Goal: Task Accomplishment & Management: Use online tool/utility

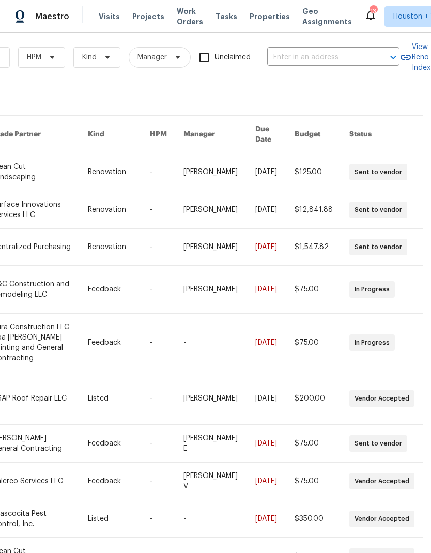
scroll to position [7, 170]
click at [331, 58] on input "text" at bounding box center [318, 57] width 103 height 16
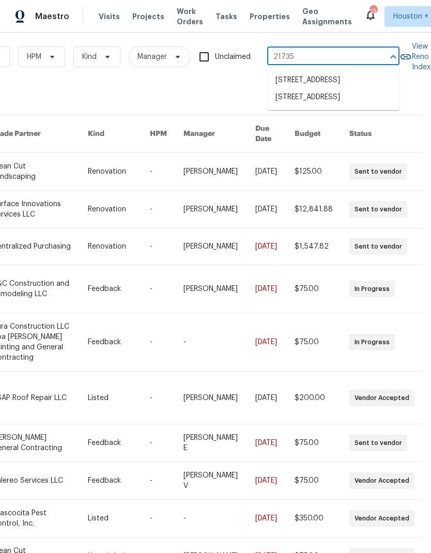
type input "21735"
click at [358, 107] on li "[STREET_ADDRESS]" at bounding box center [333, 98] width 132 height 18
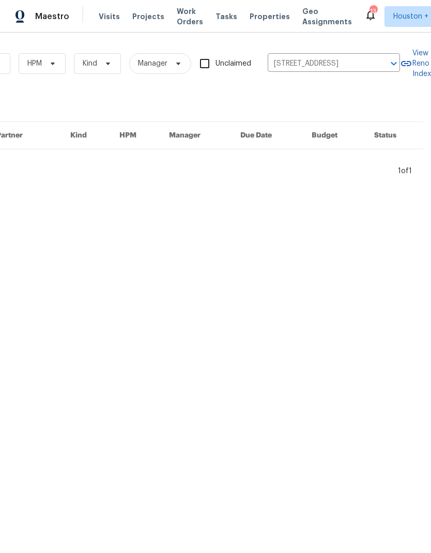
scroll to position [0, 170]
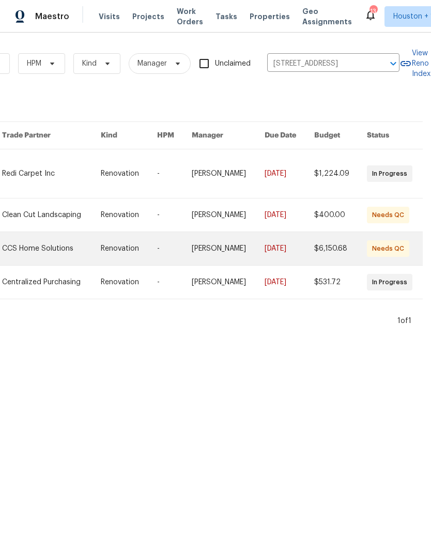
click at [43, 254] on link at bounding box center [51, 248] width 98 height 33
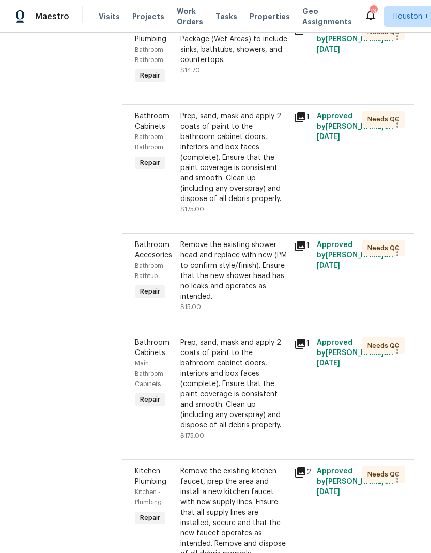
scroll to position [737, 0]
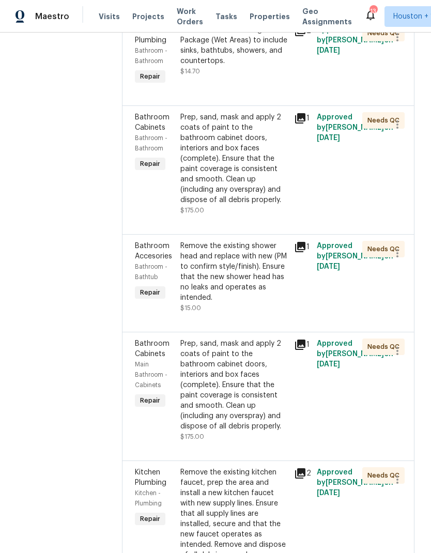
click at [274, 302] on div "Remove the existing shower head and replace with new (PM to confirm style/finis…" at bounding box center [234, 272] width 108 height 62
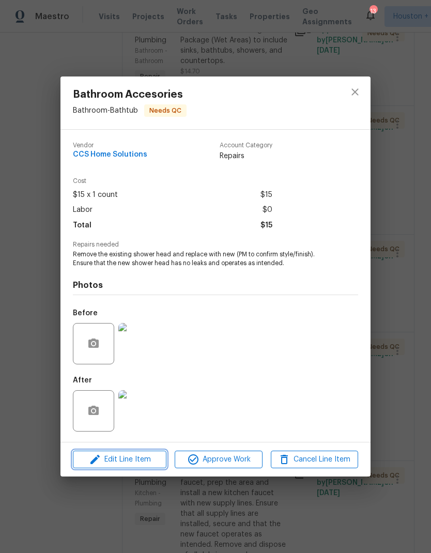
click at [96, 453] on button "Edit Line Item" at bounding box center [120, 460] width 94 height 18
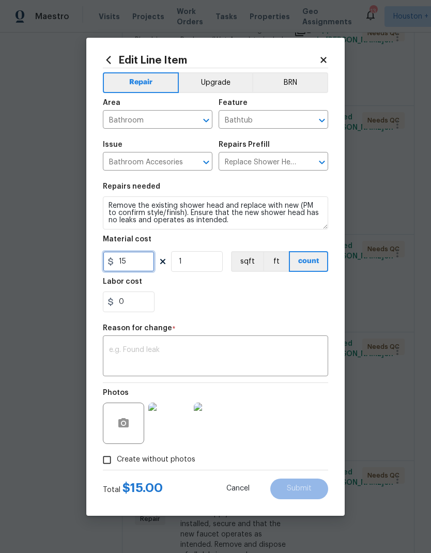
click at [127, 263] on input "15" at bounding box center [129, 261] width 52 height 21
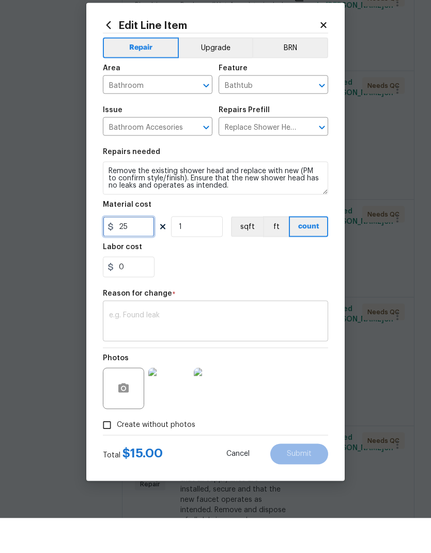
type input "25"
click at [293, 346] on textarea at bounding box center [215, 357] width 213 height 22
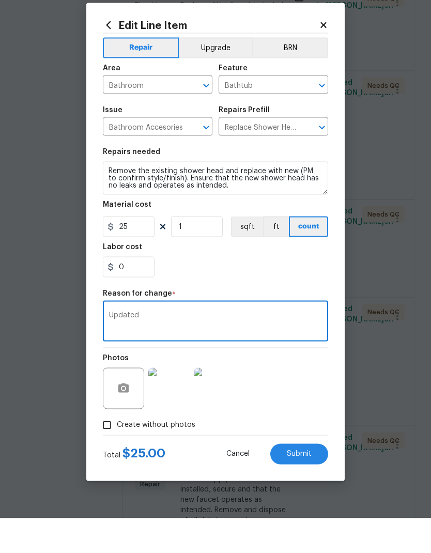
type textarea "Updated"
click at [320, 281] on section "Repairs needed Remove the existing shower head and replace with new (PM to conf…" at bounding box center [215, 248] width 225 height 142
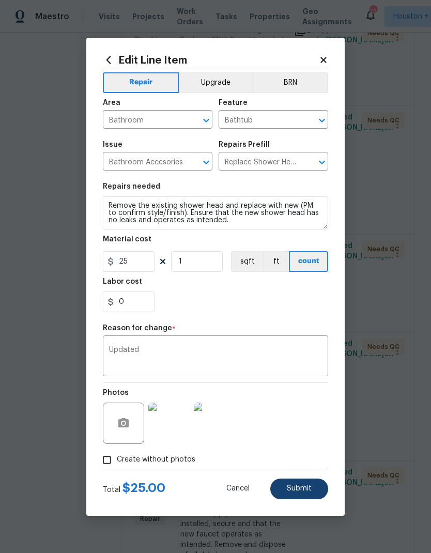
click at [313, 492] on button "Submit" at bounding box center [299, 489] width 58 height 21
type input "15"
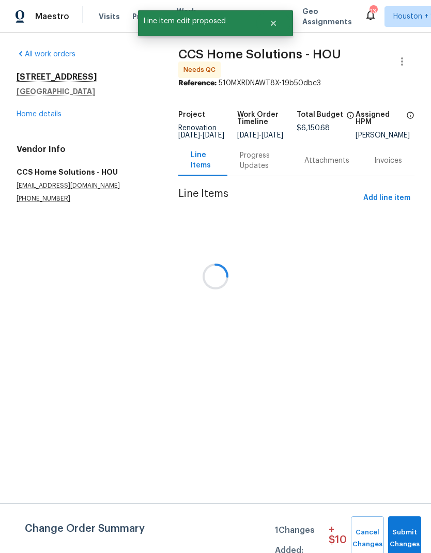
scroll to position [0, 0]
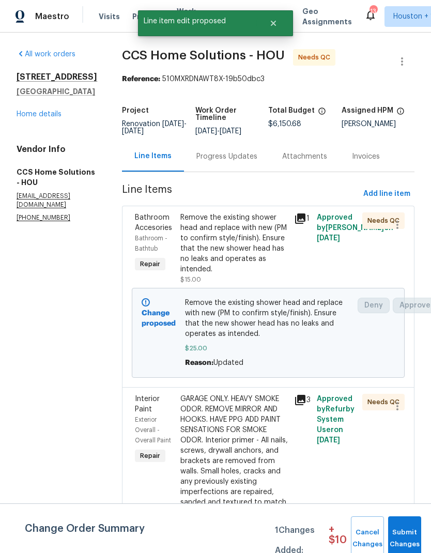
click at [407, 535] on span "Submit Changes" at bounding box center [404, 539] width 23 height 24
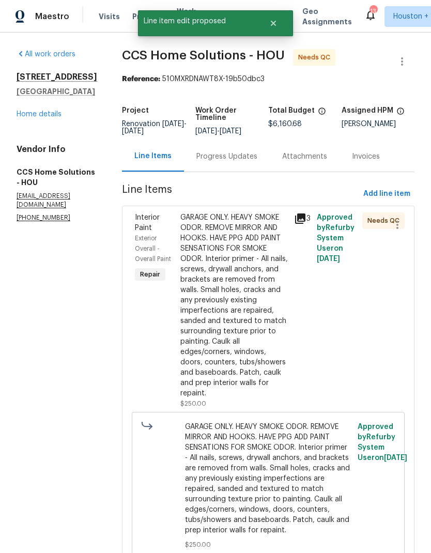
scroll to position [25, 0]
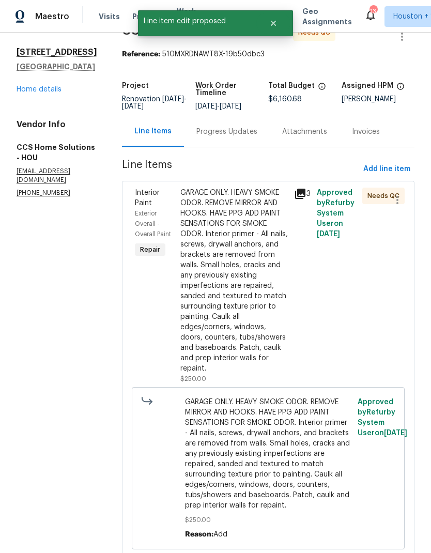
click at [311, 303] on div "3" at bounding box center [302, 286] width 23 height 203
click at [244, 288] on div "GARAGE ONLY. HEAVY SMOKE ODOR. REMOVE MIRROR AND HOOKS. HAVE PPG ADD PAINT SENS…" at bounding box center [234, 281] width 108 height 186
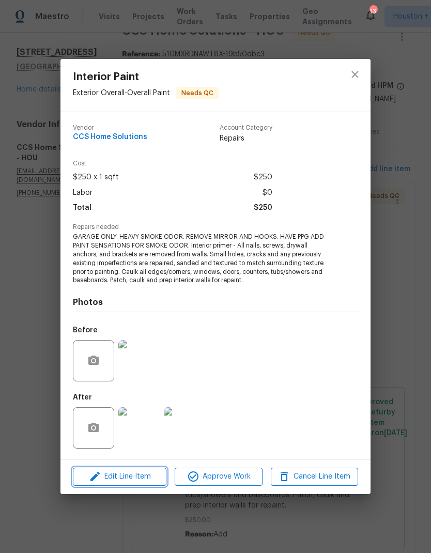
click at [96, 481] on icon "button" at bounding box center [95, 476] width 12 height 12
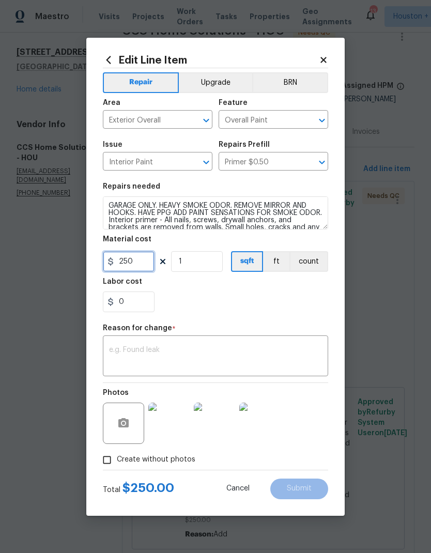
click at [139, 265] on input "250" at bounding box center [129, 261] width 52 height 21
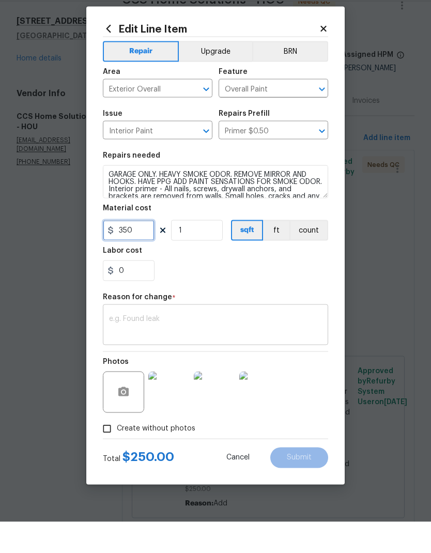
type input "350"
click at [116, 346] on textarea at bounding box center [215, 357] width 213 height 22
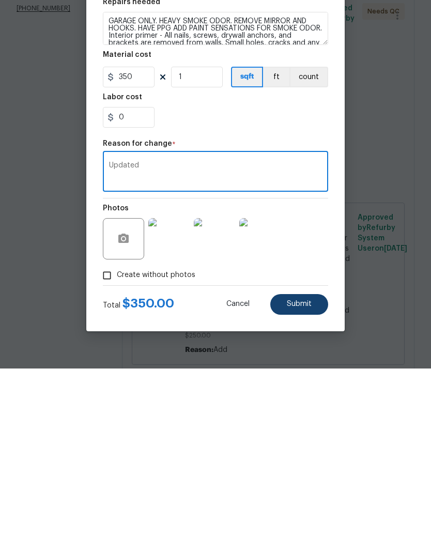
type textarea "Updated"
click at [314, 479] on button "Submit" at bounding box center [299, 489] width 58 height 21
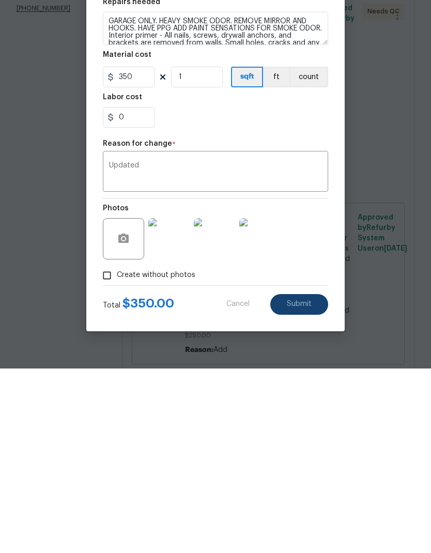
scroll to position [41, 0]
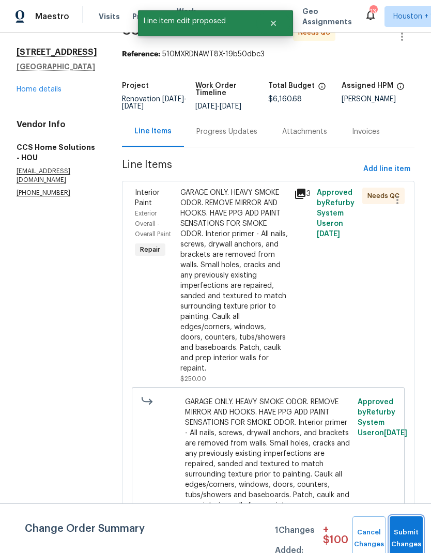
click at [403, 528] on button "Submit Changes" at bounding box center [406, 538] width 33 height 44
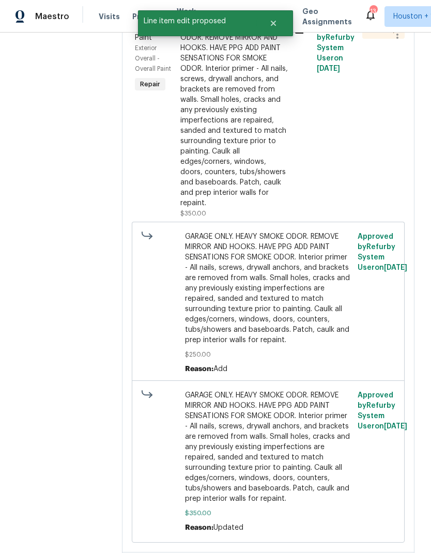
scroll to position [191, 0]
click at [271, 126] on div "GARAGE ONLY. HEAVY SMOKE ODOR. REMOVE MIRROR AND HOOKS. HAVE PPG ADD PAINT SENS…" at bounding box center [234, 115] width 108 height 186
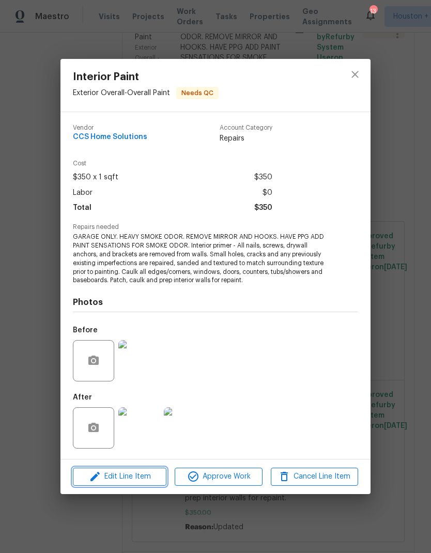
click at [89, 476] on icon "button" at bounding box center [95, 476] width 12 height 12
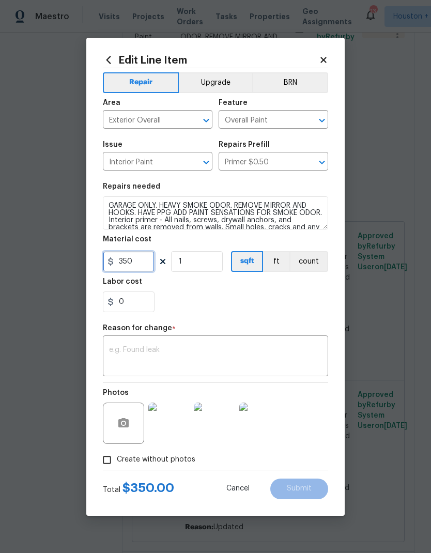
click at [142, 265] on input "350" at bounding box center [129, 261] width 52 height 21
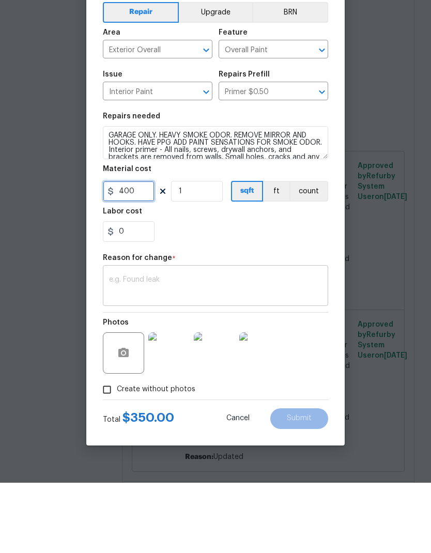
type input "400"
click at [294, 346] on textarea at bounding box center [215, 357] width 213 height 22
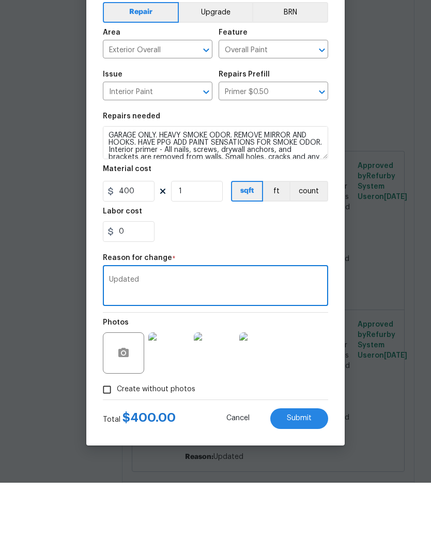
type textarea "Updated"
click at [303, 292] on div "0" at bounding box center [215, 302] width 225 height 21
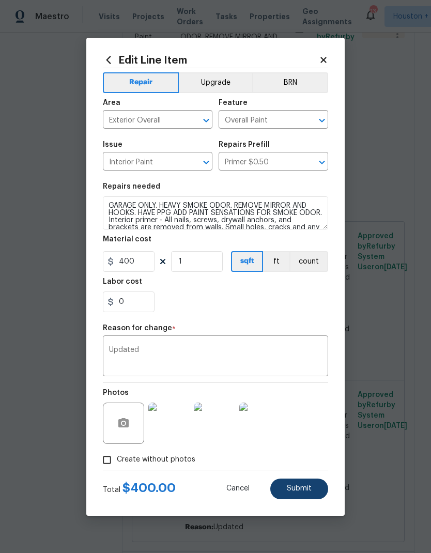
click at [308, 488] on span "Submit" at bounding box center [299, 489] width 25 height 8
type input "350"
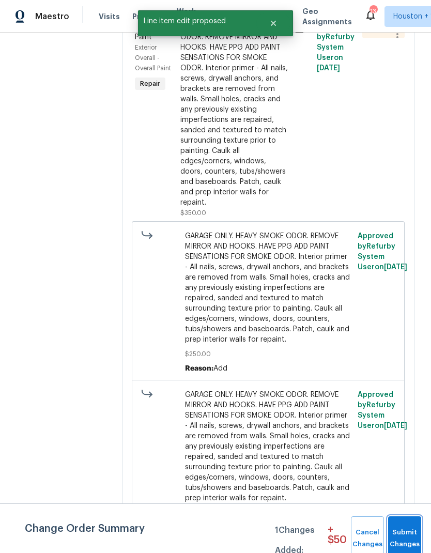
click at [407, 535] on span "Submit Changes" at bounding box center [404, 539] width 23 height 24
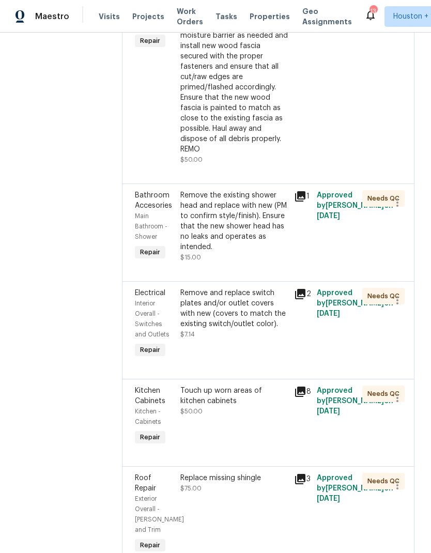
scroll to position [4334, 0]
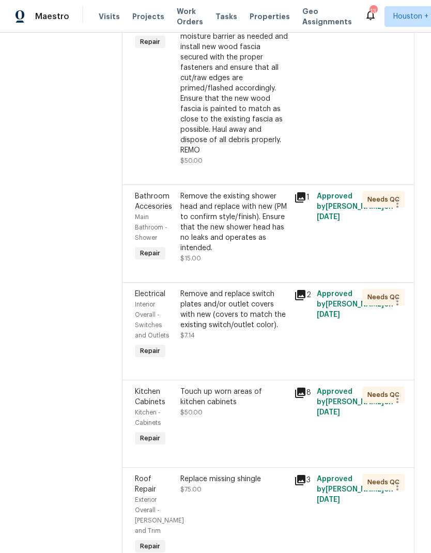
click at [273, 210] on div "Remove the existing shower head and replace with new (PM to confirm style/finis…" at bounding box center [234, 222] width 108 height 62
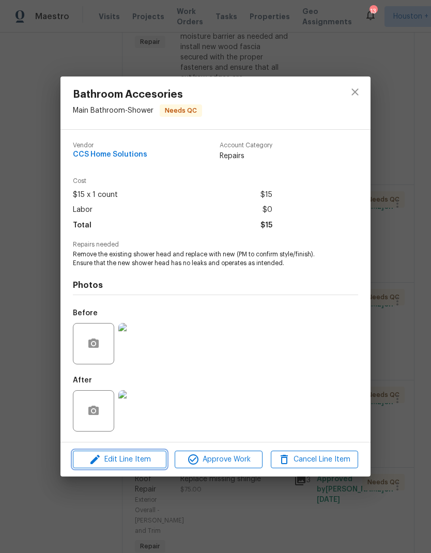
click at [99, 457] on icon "button" at bounding box center [94, 459] width 9 height 9
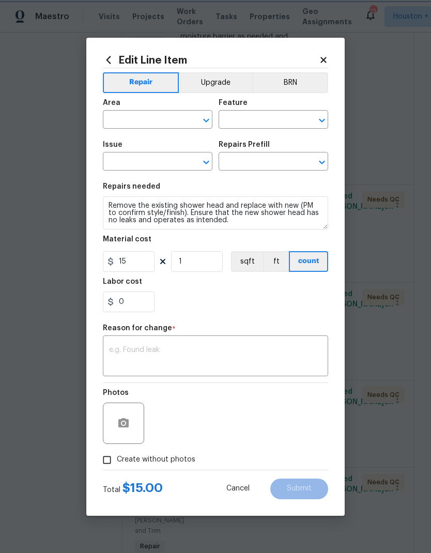
type input "Main Bathroom"
type input "Shower"
type input "Bathroom Accesories"
type input "Replace Shower Head $15.00"
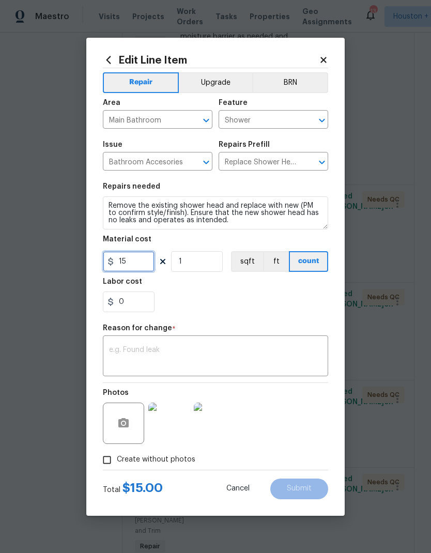
click at [140, 261] on input "15" at bounding box center [129, 261] width 52 height 21
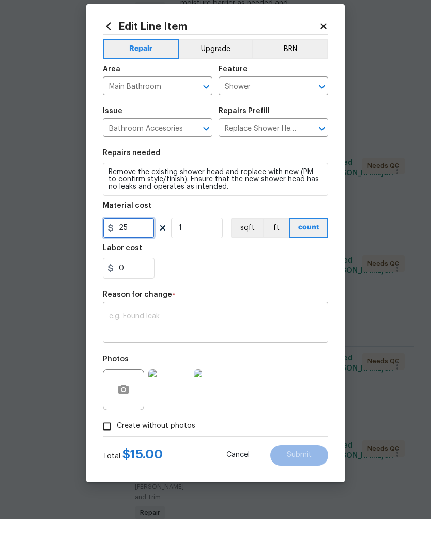
type input "25"
click at [286, 346] on textarea at bounding box center [215, 357] width 213 height 22
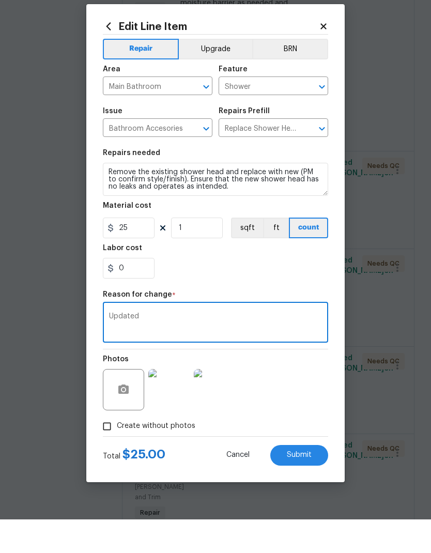
type textarea "Updated"
click at [293, 292] on div "0" at bounding box center [215, 302] width 225 height 21
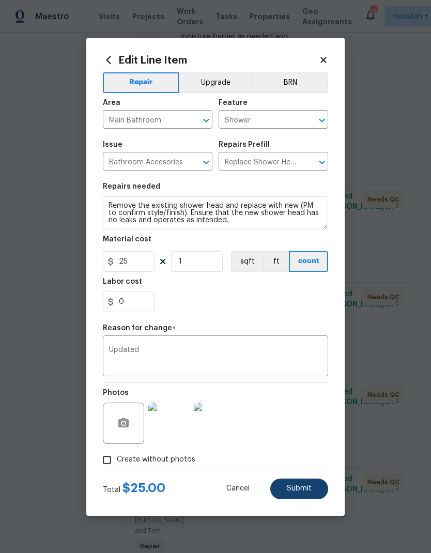
click at [312, 483] on button "Submit" at bounding box center [299, 489] width 58 height 21
type input "15"
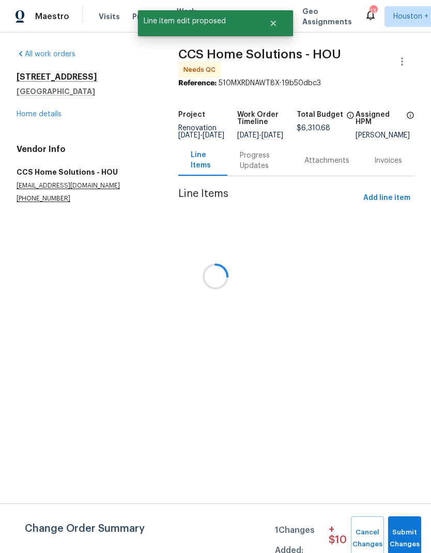
scroll to position [0, 0]
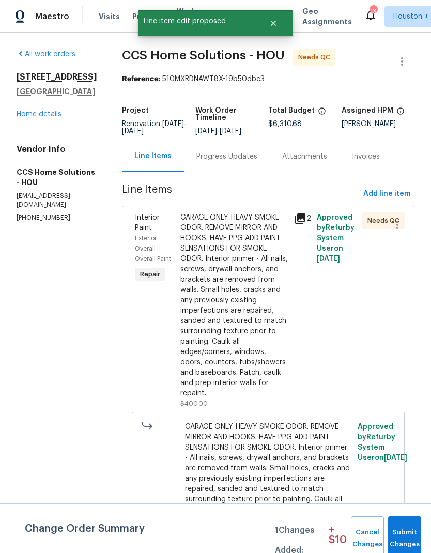
click at [409, 537] on span "Submit Changes" at bounding box center [404, 539] width 23 height 24
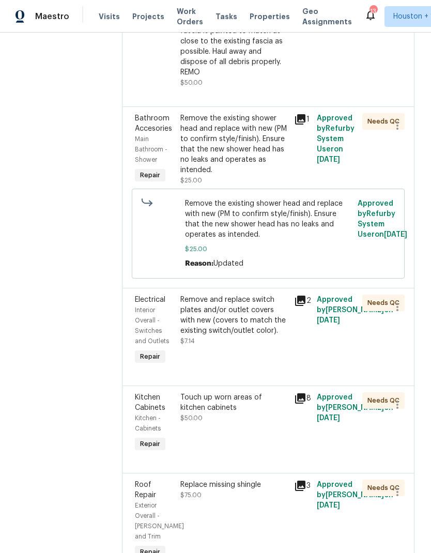
scroll to position [4402, 0]
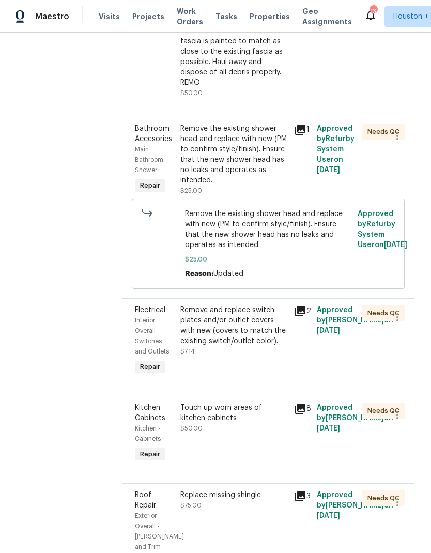
click at [281, 380] on div "Remove and replace switch plates and/or outlet covers with new (covers to match…" at bounding box center [234, 341] width 114 height 79
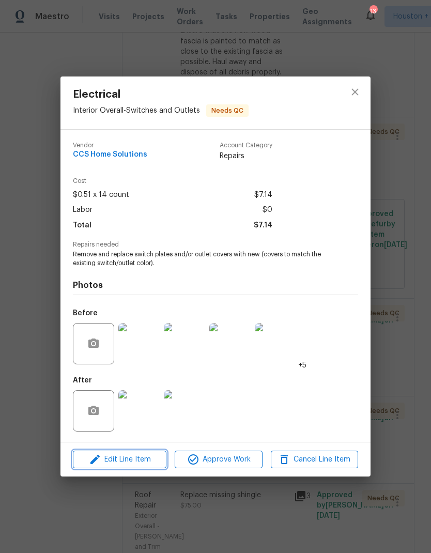
click at [94, 457] on icon "button" at bounding box center [95, 459] width 12 height 12
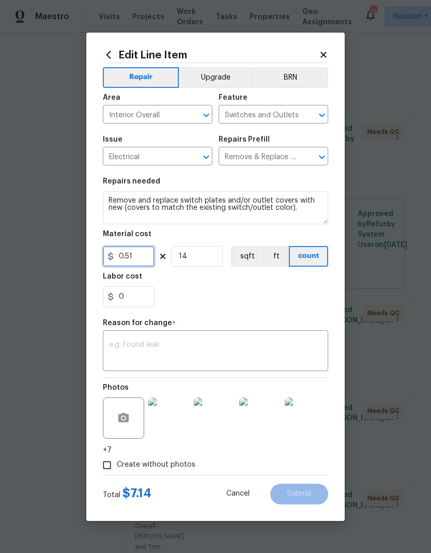
click at [135, 258] on input "0.51" at bounding box center [129, 256] width 52 height 21
click at [135, 257] on input "0.51" at bounding box center [129, 256] width 52 height 21
type input "50"
click at [199, 243] on div "Material cost" at bounding box center [215, 237] width 225 height 13
click at [197, 255] on input "14" at bounding box center [197, 256] width 52 height 21
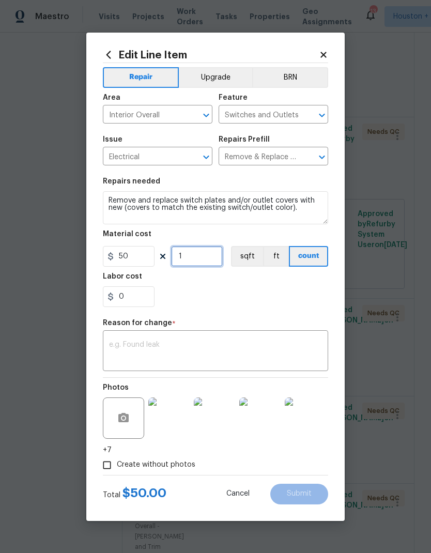
type input "1"
click at [299, 298] on div "0" at bounding box center [215, 296] width 225 height 21
click at [290, 358] on textarea at bounding box center [215, 352] width 213 height 22
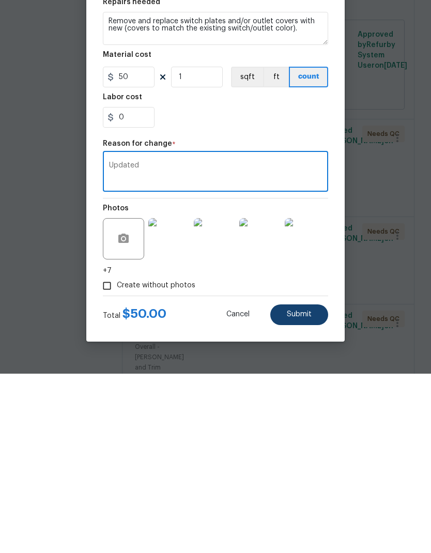
type textarea "Updated"
click at [305, 490] on span "Submit" at bounding box center [299, 494] width 25 height 8
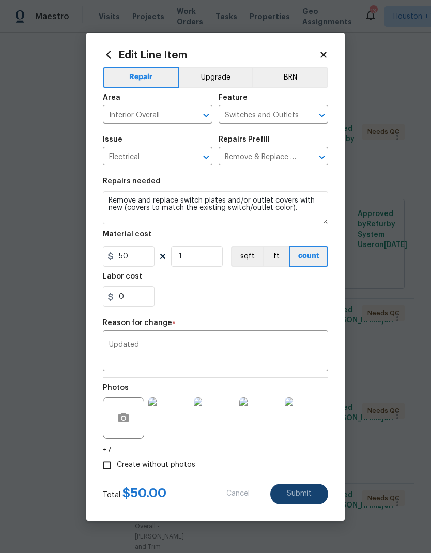
type input "0.51"
type input "14"
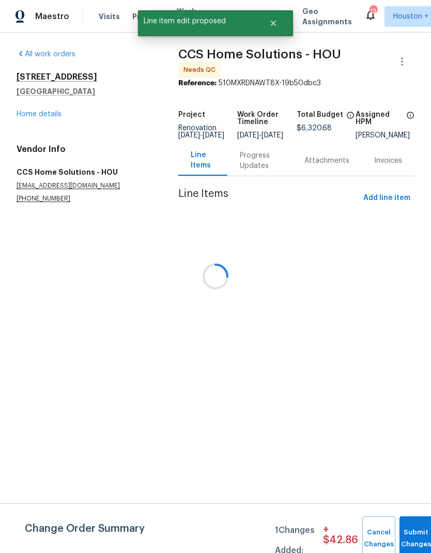
scroll to position [0, 0]
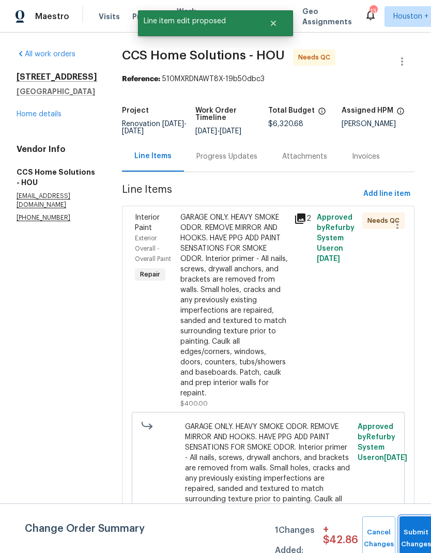
click at [420, 541] on span "Submit Changes" at bounding box center [416, 539] width 23 height 24
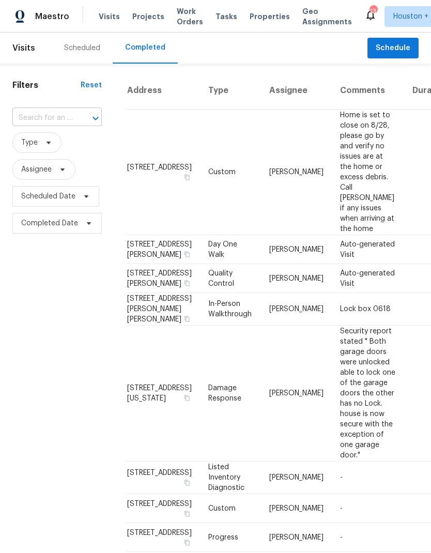
click at [24, 119] on input "text" at bounding box center [42, 118] width 60 height 16
type input "5206 f"
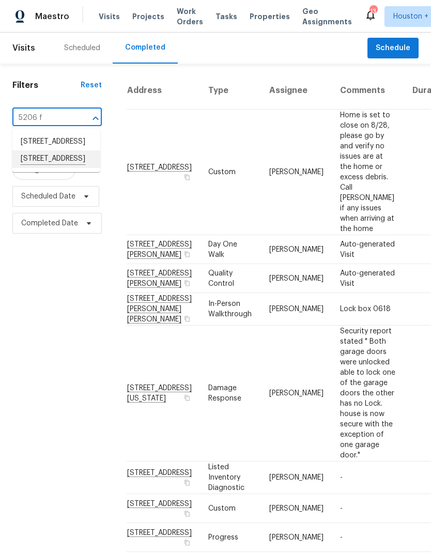
click at [24, 168] on li "[STREET_ADDRESS]" at bounding box center [56, 159] width 88 height 18
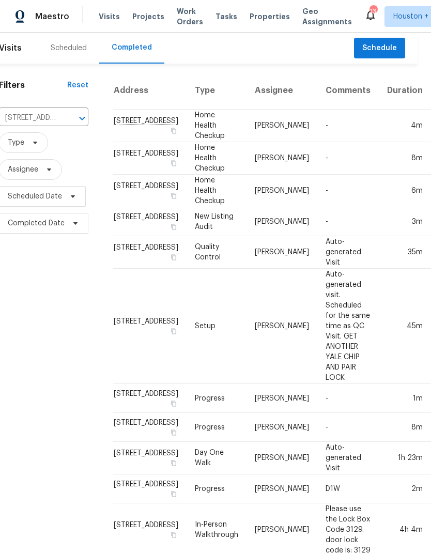
scroll to position [0, 13]
click at [66, 116] on icon "Clear" at bounding box center [69, 118] width 10 height 10
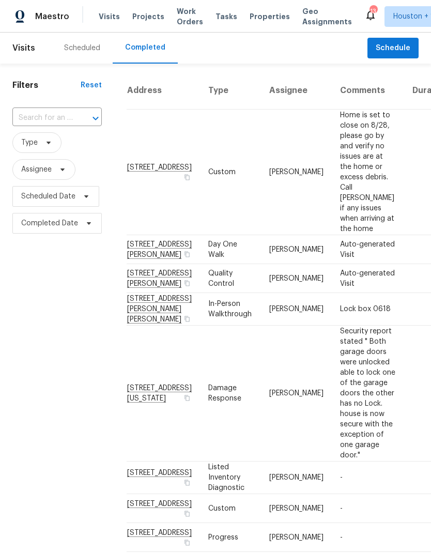
click at [71, 49] on div "Scheduled" at bounding box center [82, 48] width 36 height 10
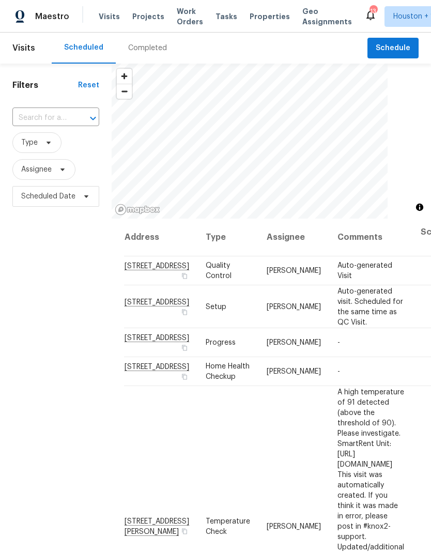
click at [140, 48] on div "Completed" at bounding box center [147, 48] width 39 height 10
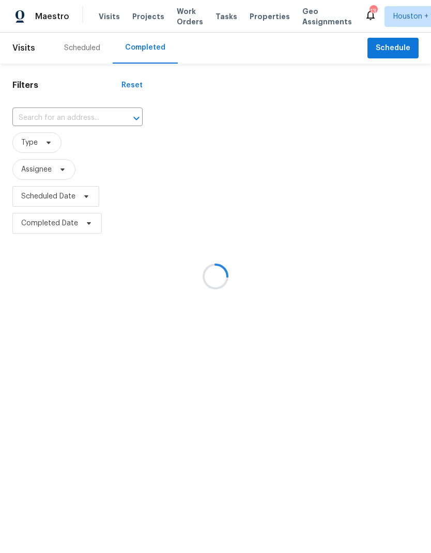
click at [27, 124] on div at bounding box center [215, 276] width 431 height 553
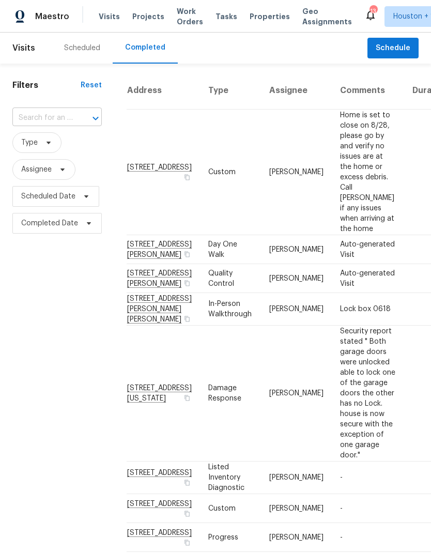
click at [26, 125] on input "text" at bounding box center [42, 118] width 60 height 16
type input "3403 s"
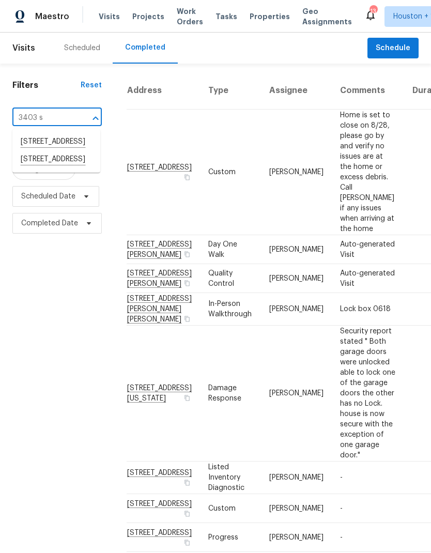
click at [33, 168] on li "[STREET_ADDRESS]" at bounding box center [56, 160] width 88 height 18
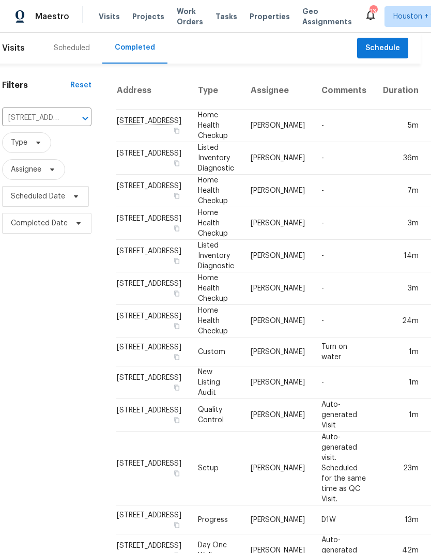
scroll to position [0, 10]
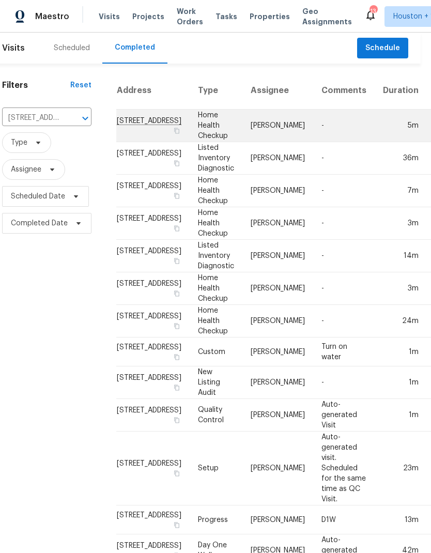
click at [313, 142] on td "-" at bounding box center [344, 126] width 62 height 33
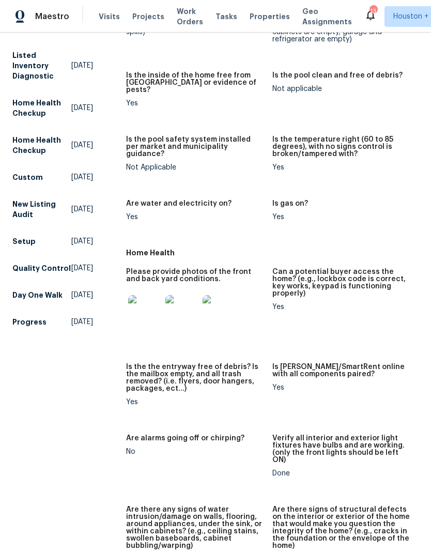
scroll to position [331, 0]
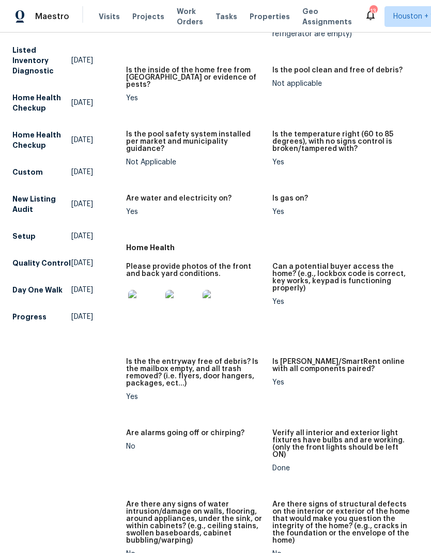
click at [130, 293] on img at bounding box center [144, 306] width 33 height 33
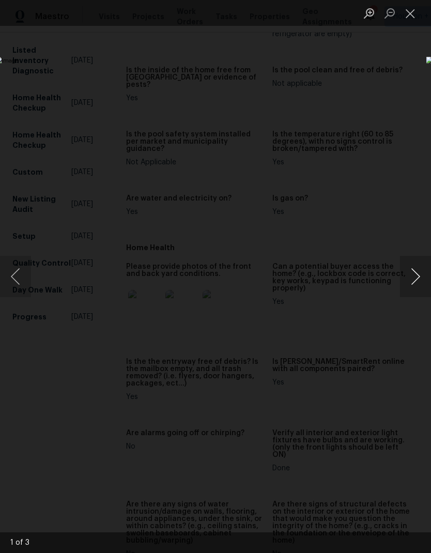
click at [415, 278] on button "Next image" at bounding box center [415, 276] width 31 height 41
click at [416, 280] on button "Next image" at bounding box center [415, 276] width 31 height 41
click at [412, 273] on button "Next image" at bounding box center [415, 276] width 31 height 41
click at [416, 275] on button "Next image" at bounding box center [415, 276] width 31 height 41
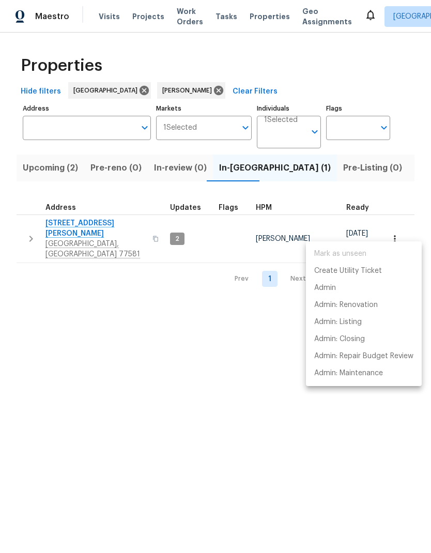
click at [60, 306] on div at bounding box center [215, 276] width 431 height 553
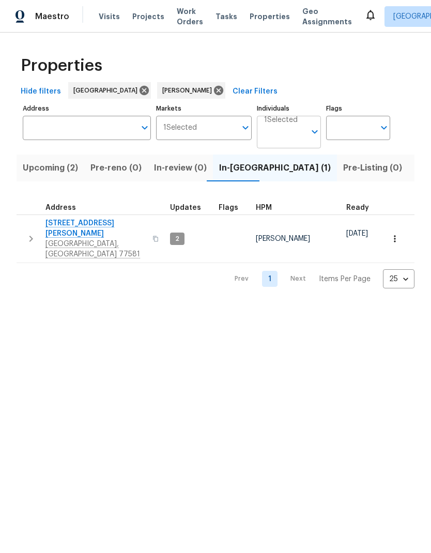
click at [285, 135] on input "Individuals" at bounding box center [284, 136] width 41 height 24
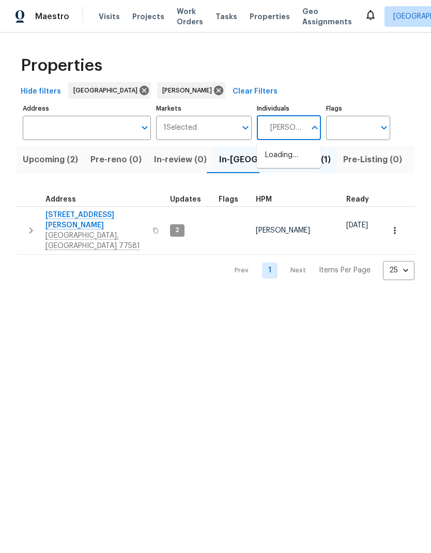
type input "Stephen lacy"
click at [278, 164] on input "checkbox" at bounding box center [276, 161] width 22 height 22
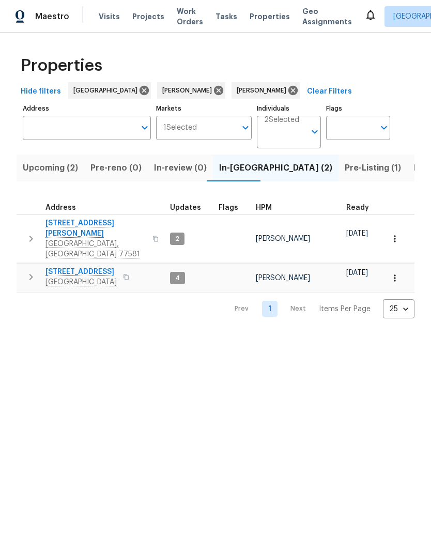
click at [413, 168] on span "Listed (16)" at bounding box center [434, 168] width 43 height 14
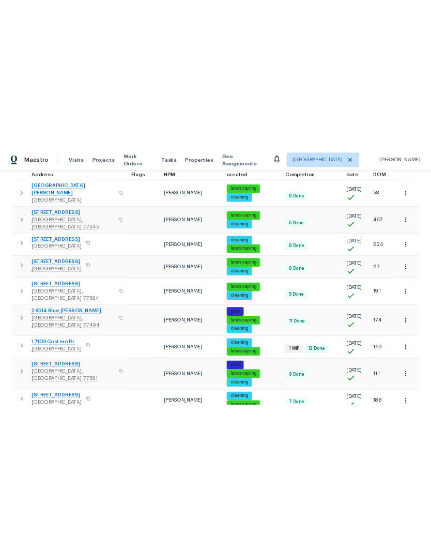
scroll to position [185, 0]
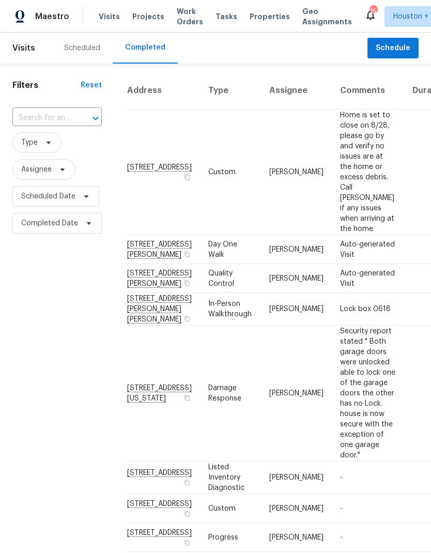
click at [83, 41] on div "Scheduled" at bounding box center [82, 48] width 61 height 31
